Goal: Register for event/course

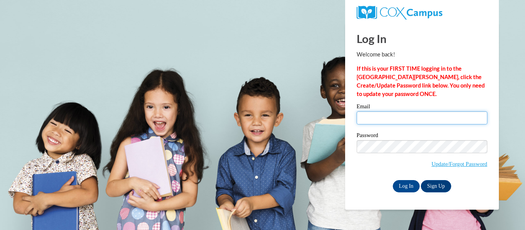
click at [367, 115] on input "Email" at bounding box center [422, 117] width 131 height 13
type input "cgeorge@kewaskumschools.org"
click at [404, 136] on label "Password" at bounding box center [422, 137] width 131 height 8
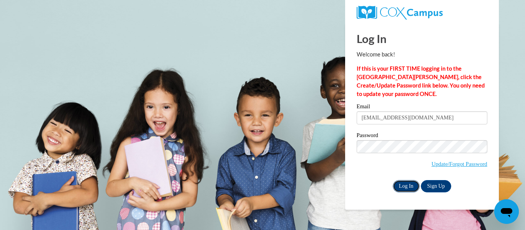
click at [404, 184] on input "Log In" at bounding box center [406, 186] width 27 height 12
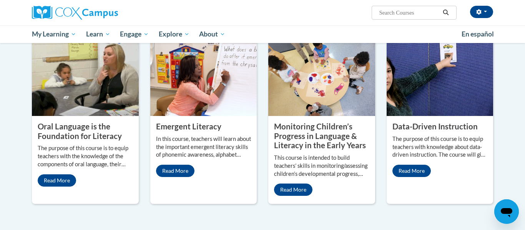
scroll to position [634, 0]
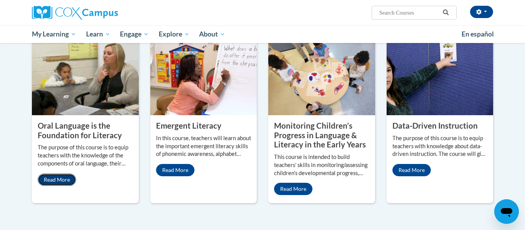
click at [61, 174] on link "Read More" at bounding box center [57, 180] width 38 height 12
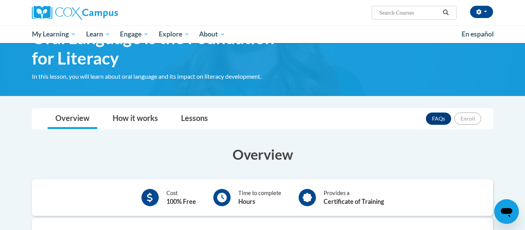
scroll to position [42, 0]
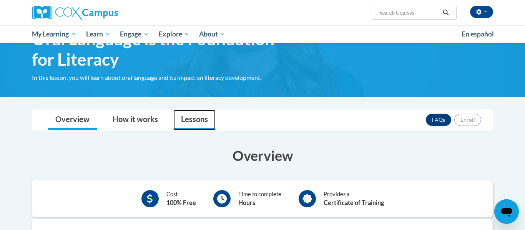
click at [181, 125] on link "Lessons" at bounding box center [194, 120] width 42 height 20
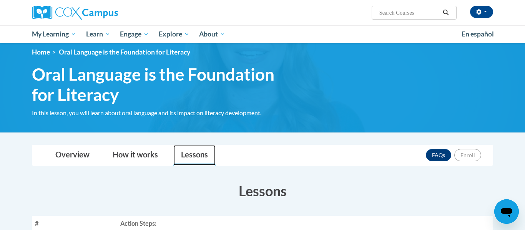
scroll to position [0, 0]
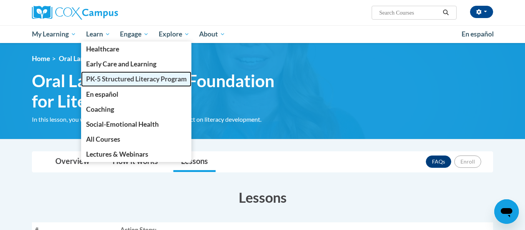
click at [114, 76] on span "PK-5 Structured Literacy Program" at bounding box center [136, 79] width 101 height 8
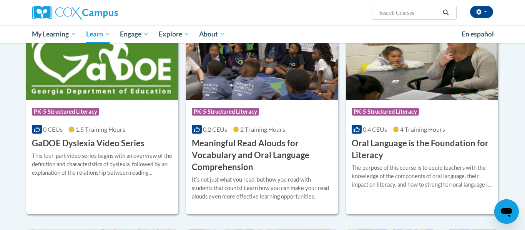
scroll to position [459, 0]
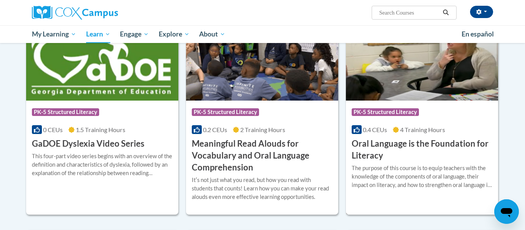
click at [438, 100] on img at bounding box center [422, 61] width 152 height 78
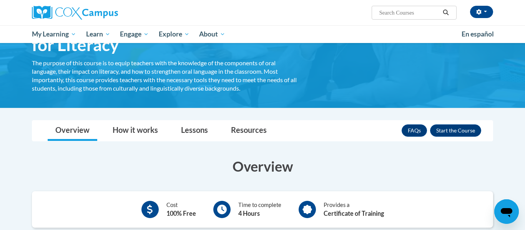
scroll to position [65, 0]
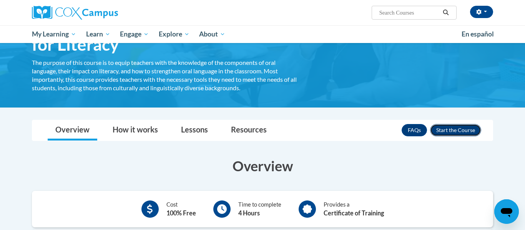
click at [448, 130] on button "Enroll" at bounding box center [455, 130] width 51 height 12
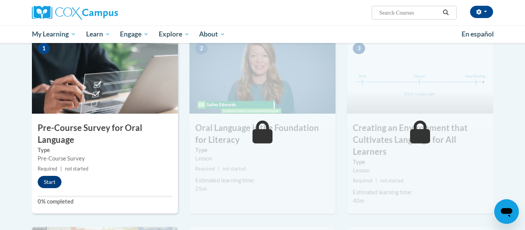
scroll to position [165, 0]
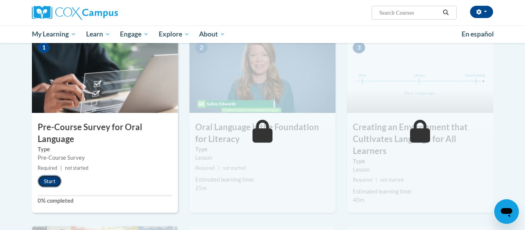
click at [52, 182] on button "Start" at bounding box center [50, 181] width 24 height 12
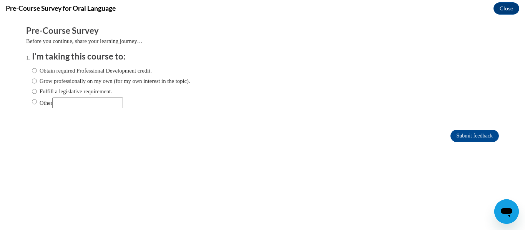
scroll to position [0, 0]
click at [35, 72] on input "Obtain required Professional Development credit." at bounding box center [34, 70] width 5 height 8
radio input "true"
click at [34, 70] on input "Obtain required Professional Development credit." at bounding box center [34, 70] width 5 height 8
click at [467, 136] on input "Submit feedback" at bounding box center [474, 136] width 48 height 12
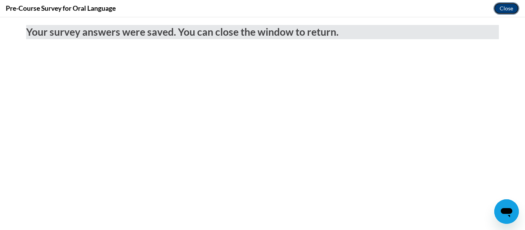
click at [496, 7] on button "Close" at bounding box center [507, 8] width 26 height 12
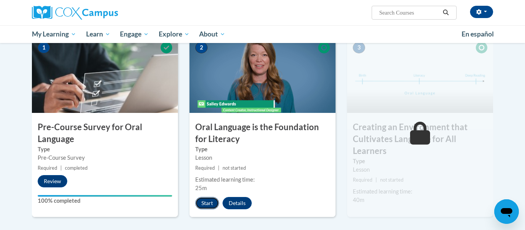
click at [206, 201] on button "Start" at bounding box center [207, 203] width 24 height 12
